Goal: Transaction & Acquisition: Purchase product/service

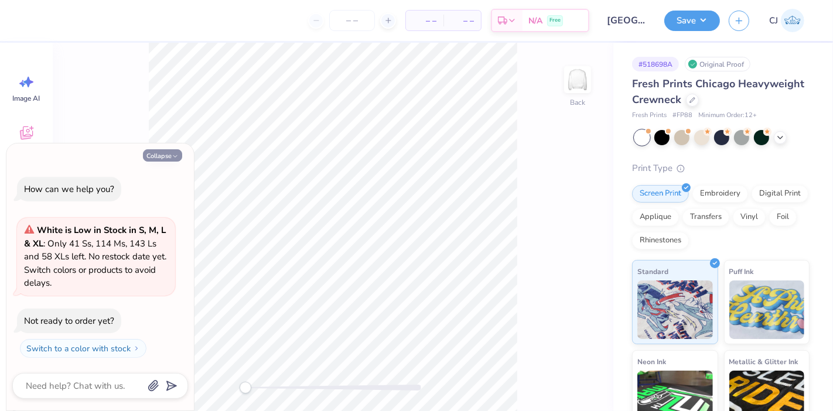
click at [165, 153] on button "Collapse" at bounding box center [162, 155] width 39 height 12
type textarea "x"
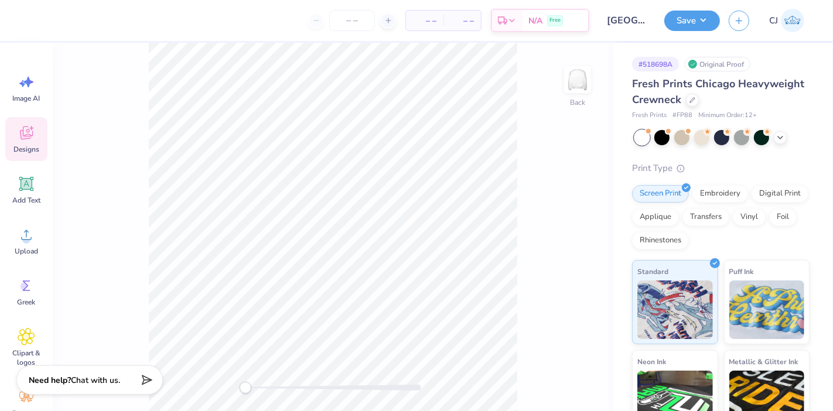
click at [18, 137] on icon at bounding box center [27, 133] width 18 height 18
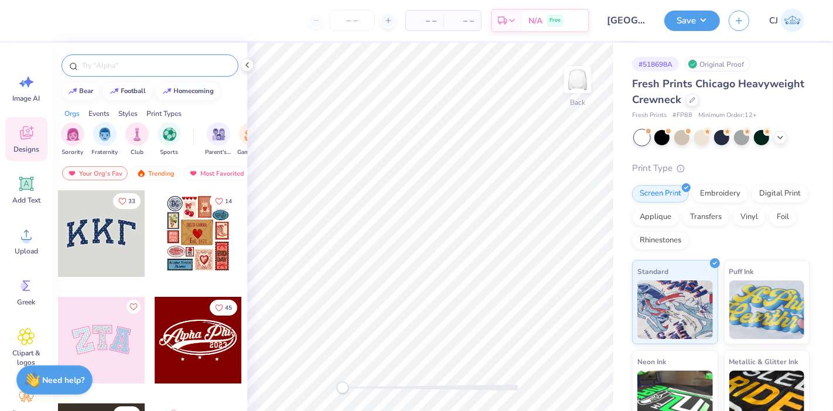
click at [123, 67] on input "text" at bounding box center [156, 66] width 150 height 12
paste input "Alpha Delta Pi Flower Stamp [DATE] Sweatshirt"
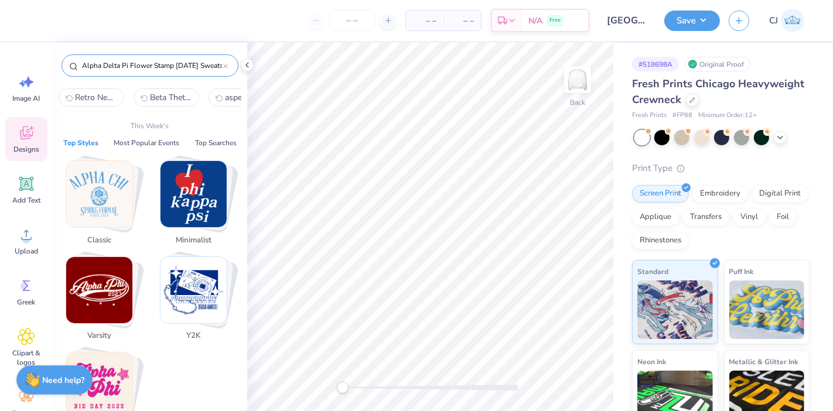
scroll to position [0, 35]
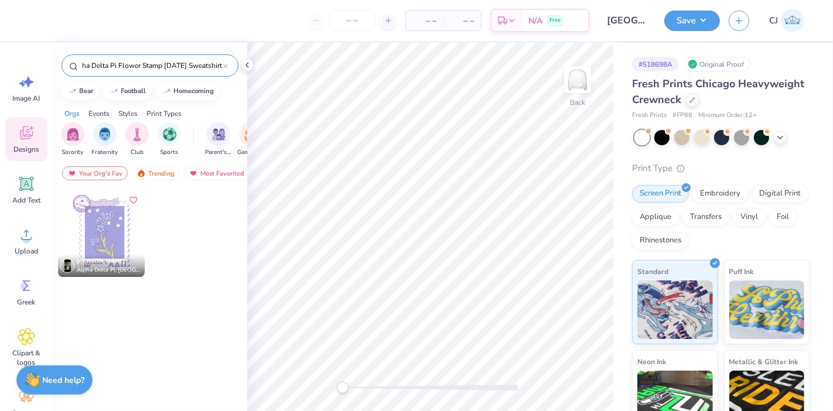
type input "Alpha Delta Pi Flower Stamp [DATE] Sweatshirt"
click at [244, 66] on icon at bounding box center [247, 64] width 9 height 9
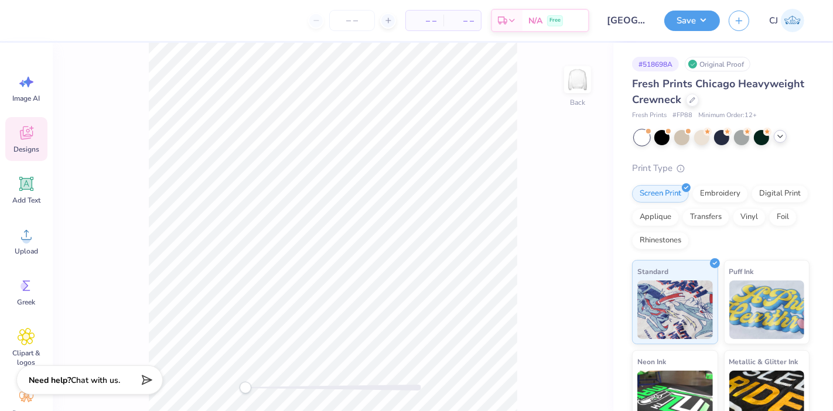
click at [783, 138] on icon at bounding box center [780, 136] width 9 height 9
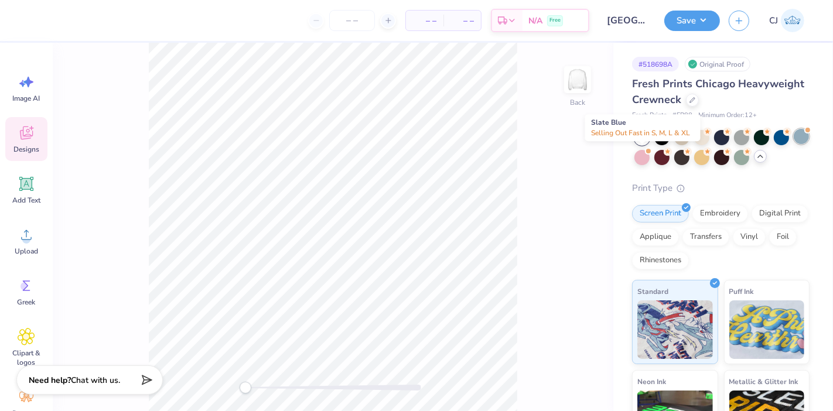
click at [794, 144] on div at bounding box center [801, 136] width 15 height 15
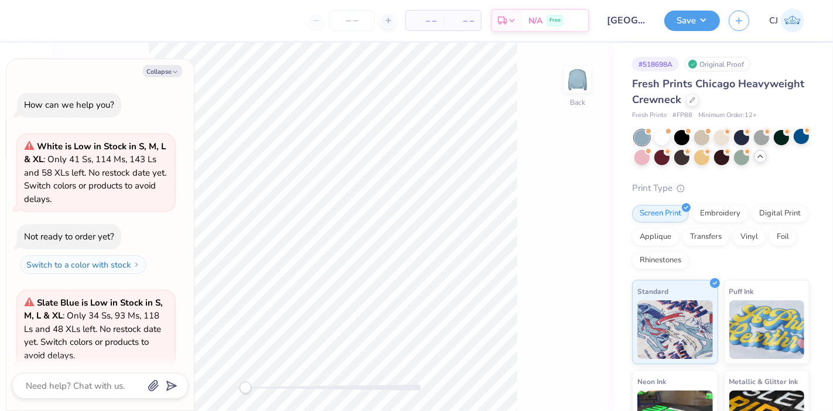
scroll to position [71, 0]
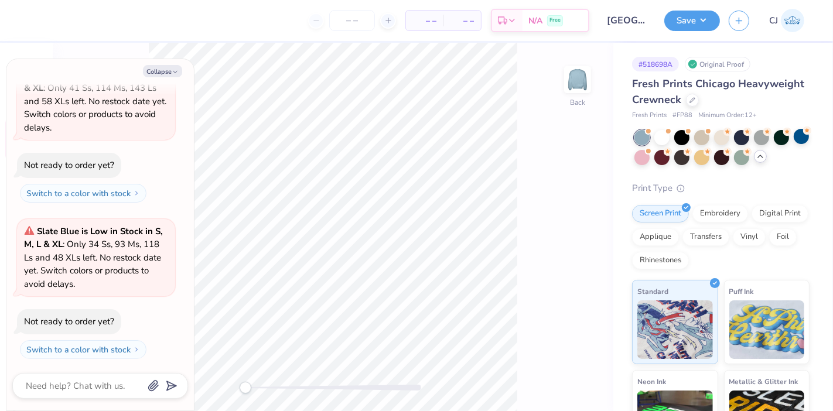
click at [164, 64] on div "Collapse How can we help you? White is Low in Stock in S, M, L & XL : Only 41 S…" at bounding box center [100, 235] width 188 height 352
click at [165, 69] on button "Collapse" at bounding box center [162, 71] width 39 height 12
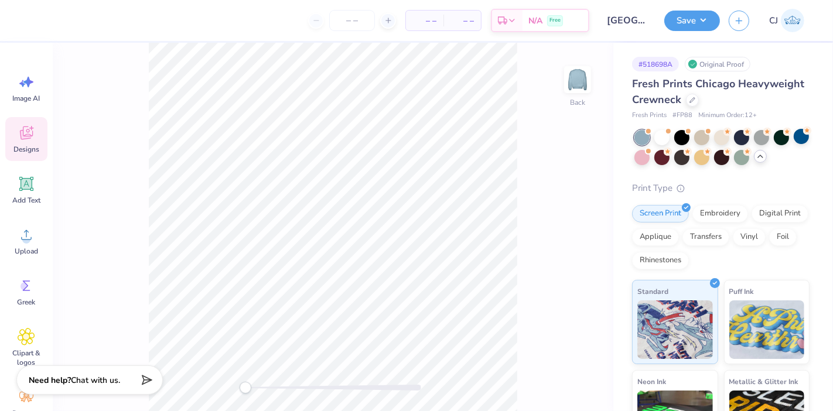
click at [27, 145] on span "Designs" at bounding box center [26, 149] width 26 height 9
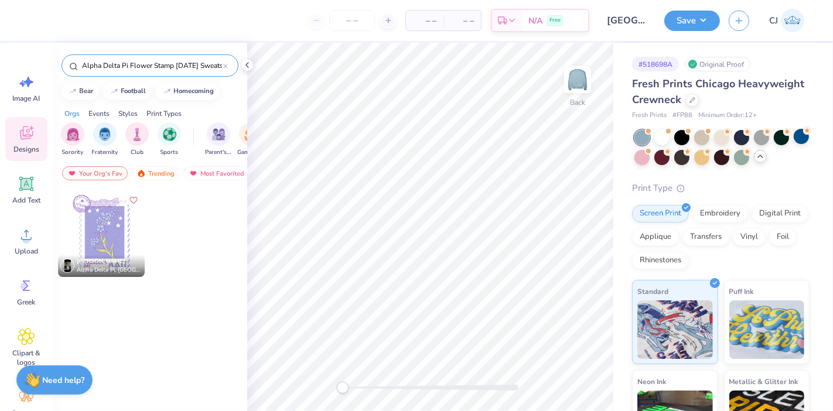
click at [103, 237] on div at bounding box center [101, 233] width 87 height 87
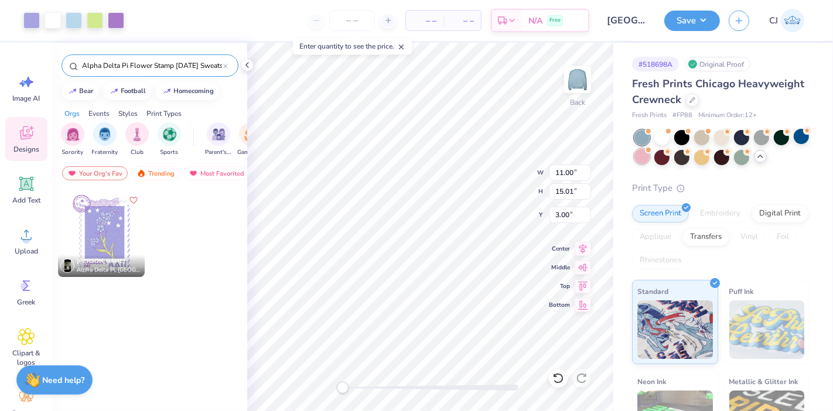
click at [650, 153] on div at bounding box center [642, 156] width 15 height 15
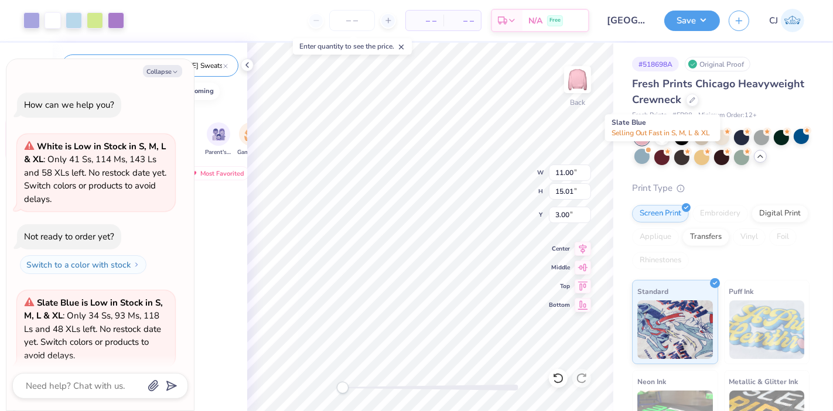
scroll to position [227, 0]
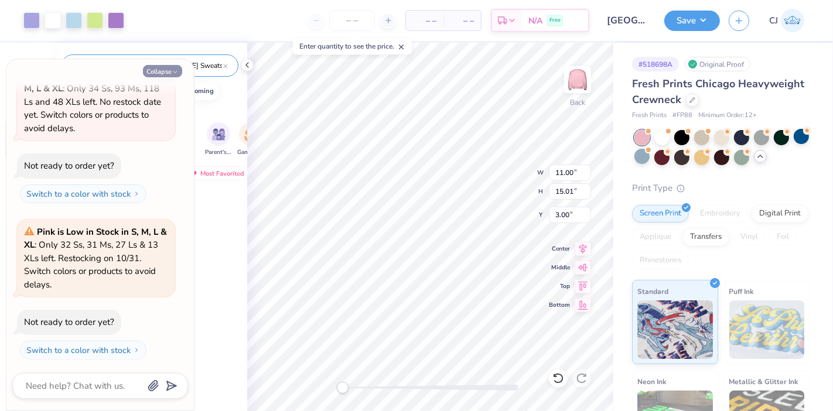
click at [159, 71] on button "Collapse" at bounding box center [162, 71] width 39 height 12
type textarea "x"
